Goal: Information Seeking & Learning: Understand process/instructions

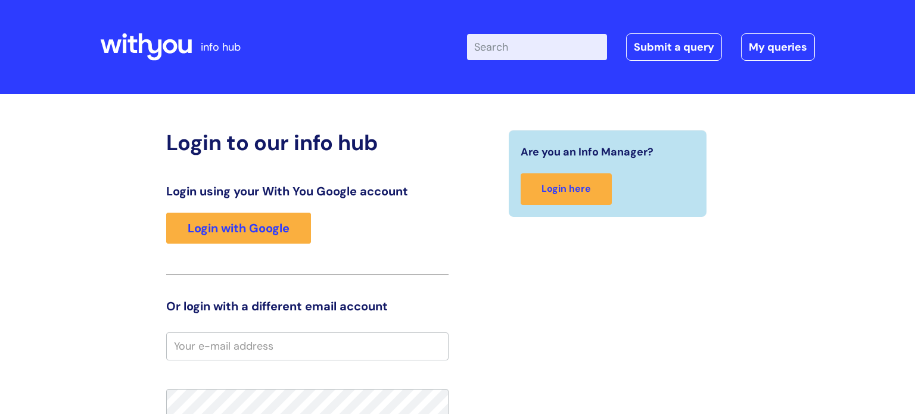
click at [525, 46] on input "Enter your search term here..." at bounding box center [537, 47] width 140 height 26
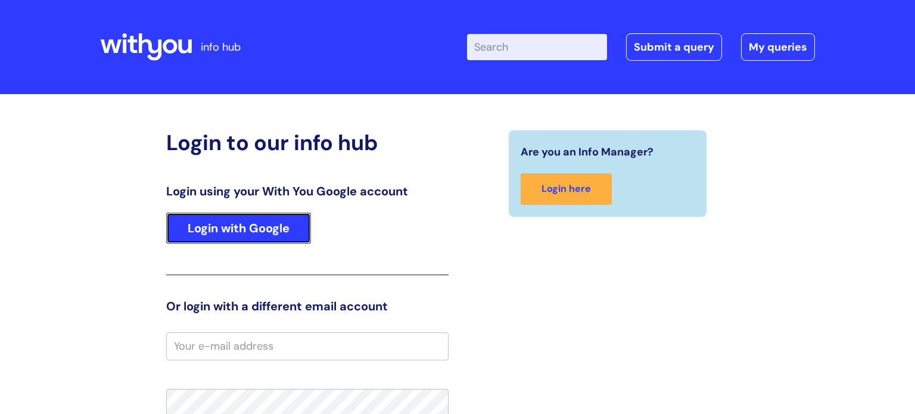
click at [210, 237] on link "Login with Google" at bounding box center [238, 228] width 145 height 31
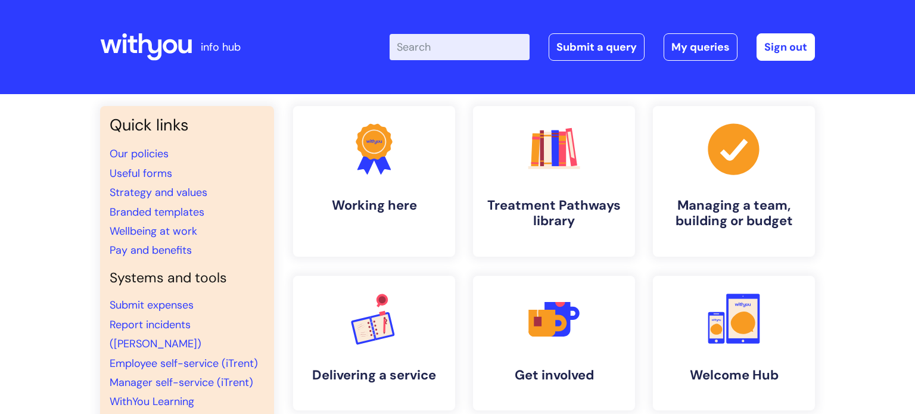
click at [444, 46] on input "Enter your search term here..." at bounding box center [459, 47] width 140 height 26
type input "journey"
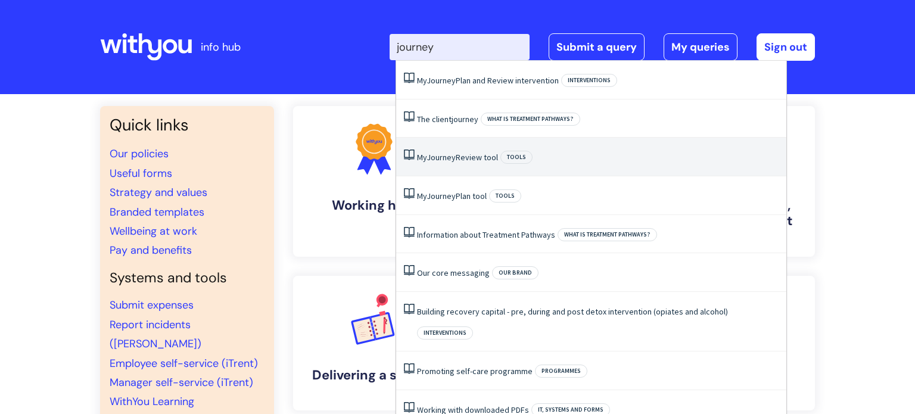
click at [484, 154] on link "My Journey Review tool" at bounding box center [457, 157] width 81 height 11
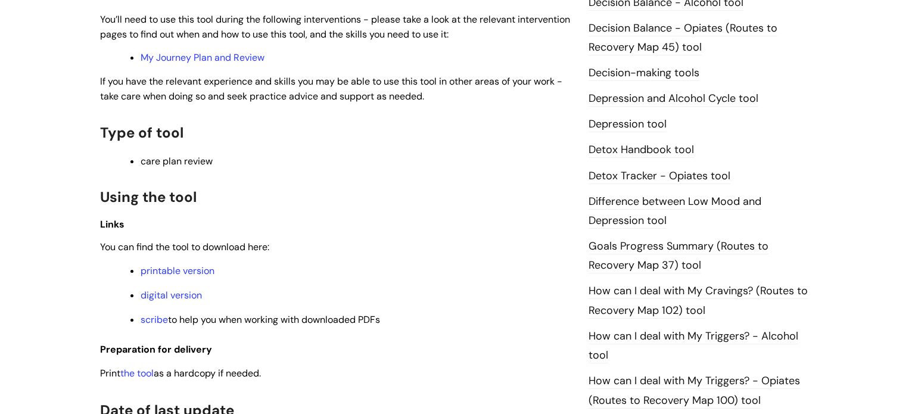
scroll to position [629, 0]
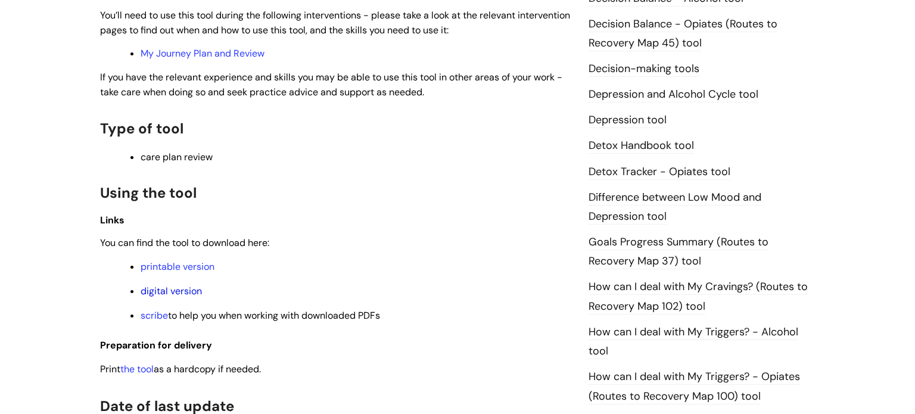
click at [178, 296] on link "digital version" at bounding box center [171, 291] width 61 height 13
